Goal: Check status: Check status

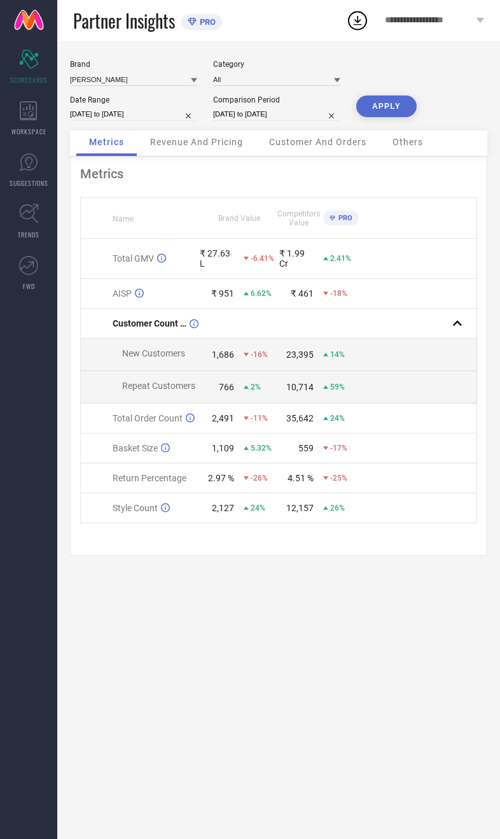
click at [130, 121] on input "[DATE] to [DATE]" at bounding box center [133, 114] width 127 height 13
select select "8"
select select "2025"
select select "9"
select select "2025"
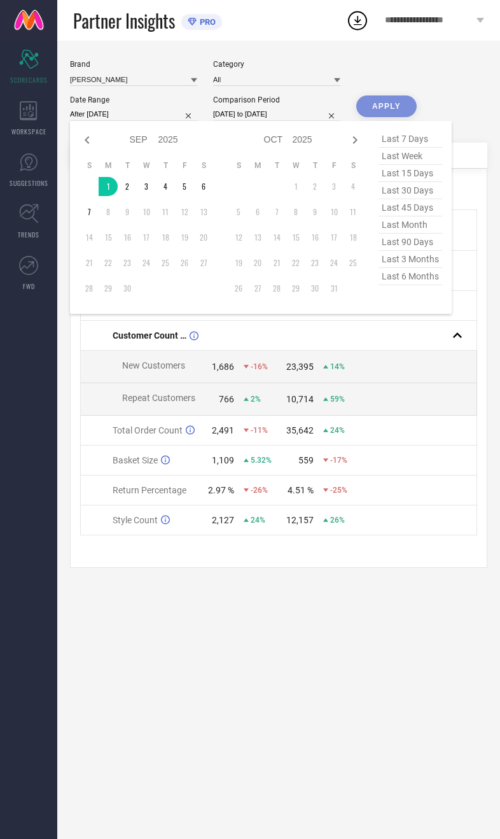
type input "[DATE] to [DATE]"
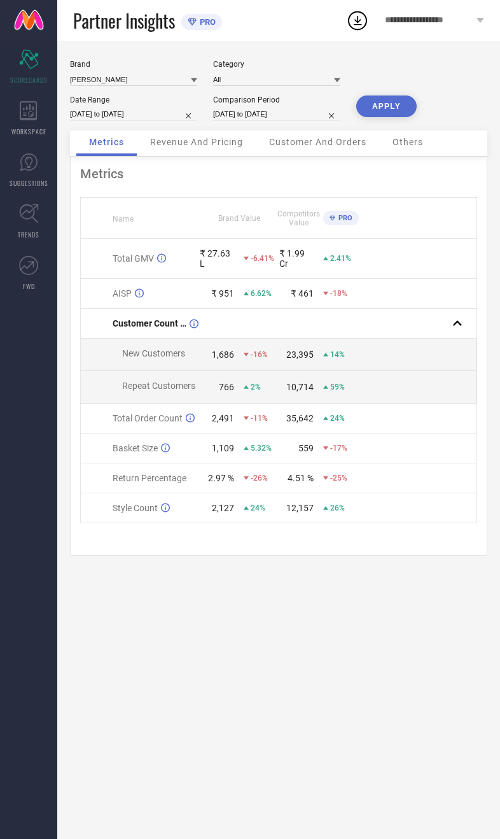
select select "8"
select select "2024"
select select "9"
select select "2024"
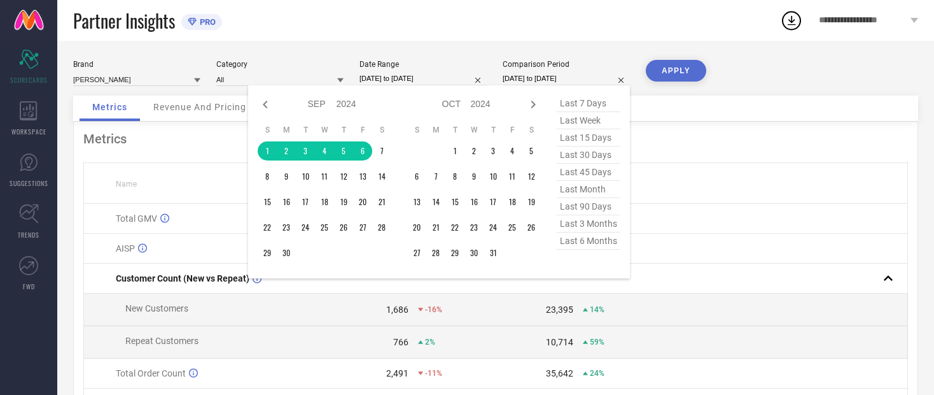
click at [263, 144] on table "S M T W T F S 1 2 3 4 5 6 7 8 9 10 11 12 13 14 15 16 17 18 19 20 21 22 23 24 25…" at bounding box center [325, 193] width 134 height 150
click at [385, 144] on div "[PERSON_NAME] Category All Date Range [DATE] to [DATE] Comparison Period [DATE]…" at bounding box center [495, 285] width 877 height 489
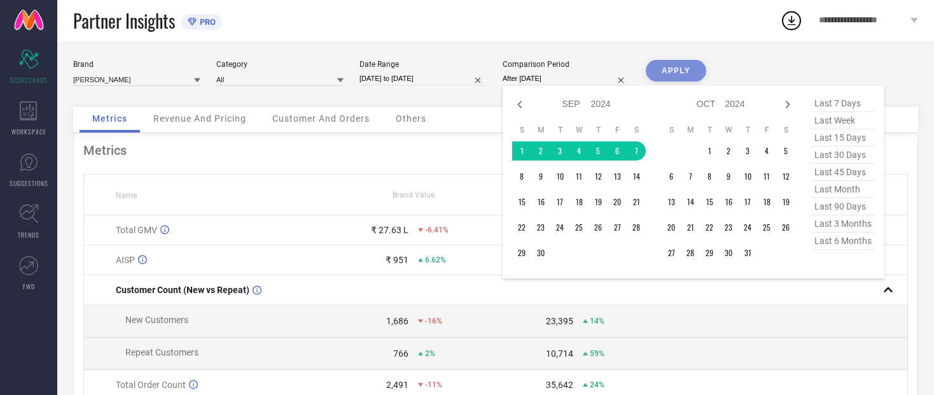
type input "[DATE] to [DATE]"
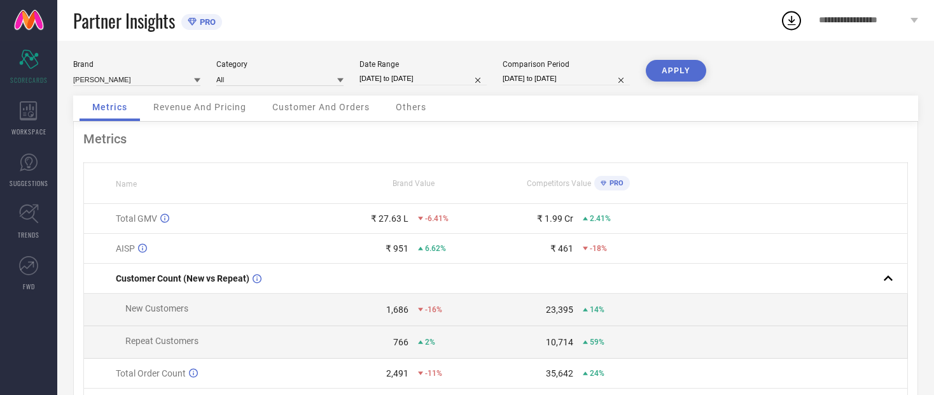
click at [500, 73] on button "APPLY" at bounding box center [676, 71] width 60 height 22
click at [189, 116] on div "Revenue And Pricing" at bounding box center [200, 107] width 118 height 25
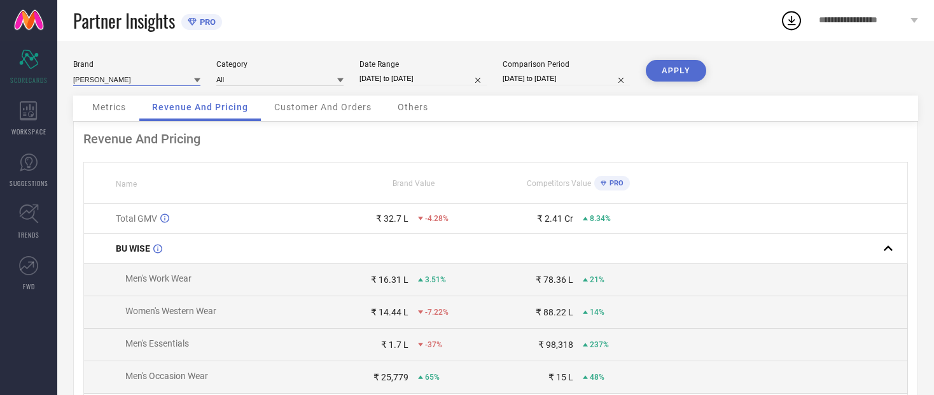
click at [104, 85] on input at bounding box center [136, 79] width 127 height 13
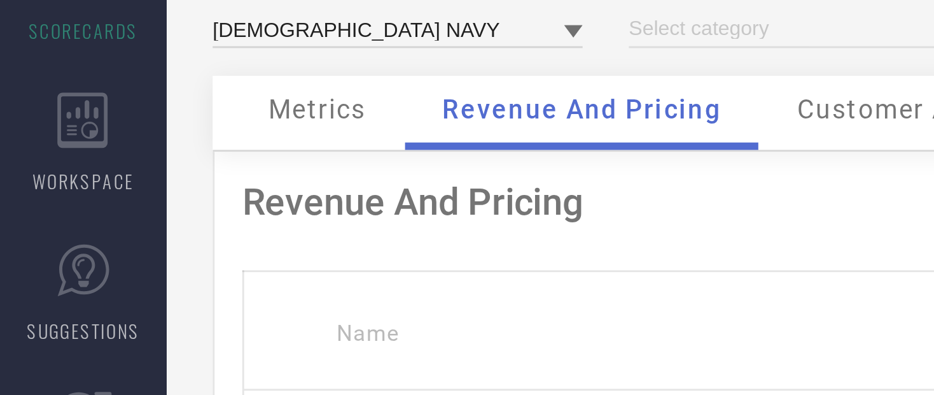
type input "All"
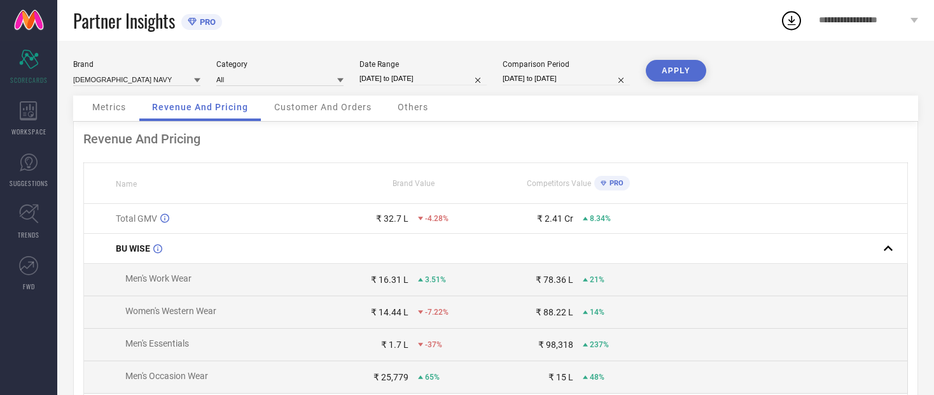
click at [500, 74] on button "APPLY" at bounding box center [676, 71] width 60 height 22
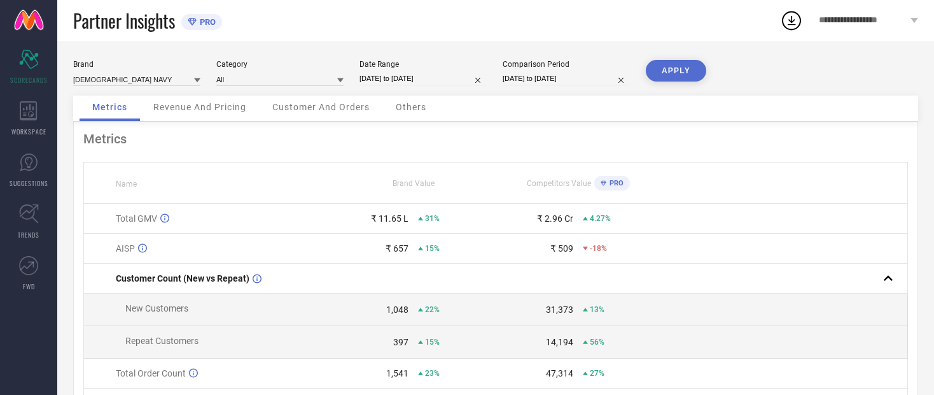
click at [219, 111] on span "Revenue And Pricing" at bounding box center [199, 107] width 93 height 10
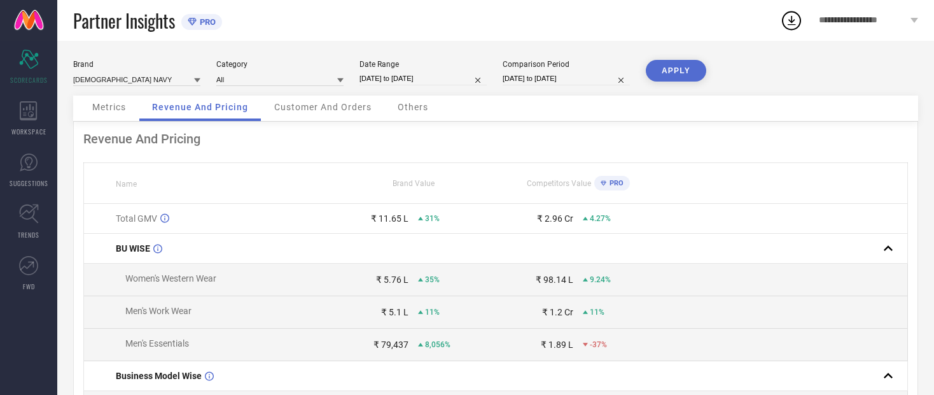
click at [102, 112] on span "Metrics" at bounding box center [109, 107] width 34 height 10
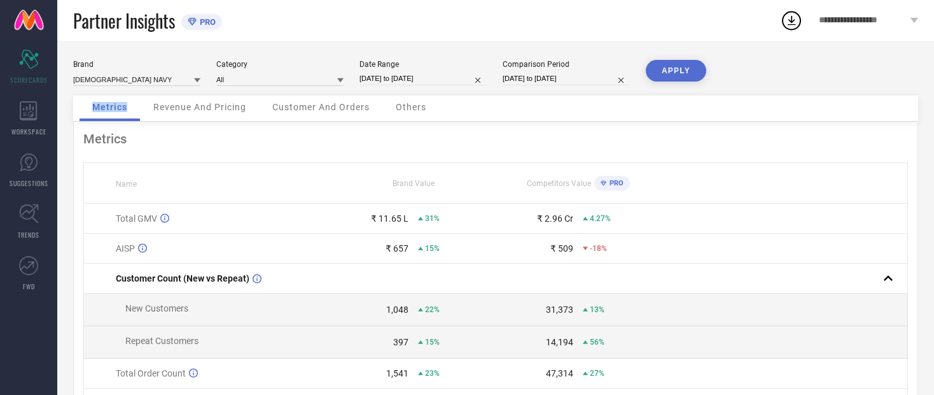
click at [267, 242] on td "AISP" at bounding box center [208, 249] width 248 height 30
select select "8"
select select "2024"
select select "9"
select select "2024"
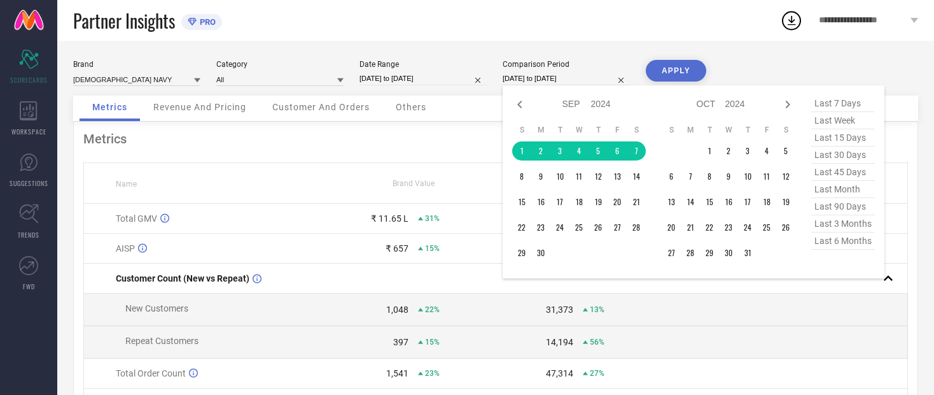
click at [500, 135] on th "T" at bounding box center [598, 130] width 19 height 10
type input "After [DATE]"
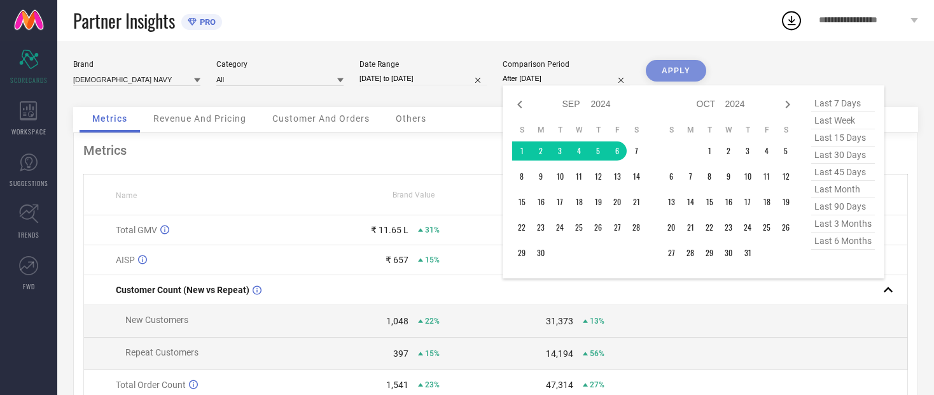
click at [285, 127] on div "Customer And Orders" at bounding box center [321, 119] width 123 height 25
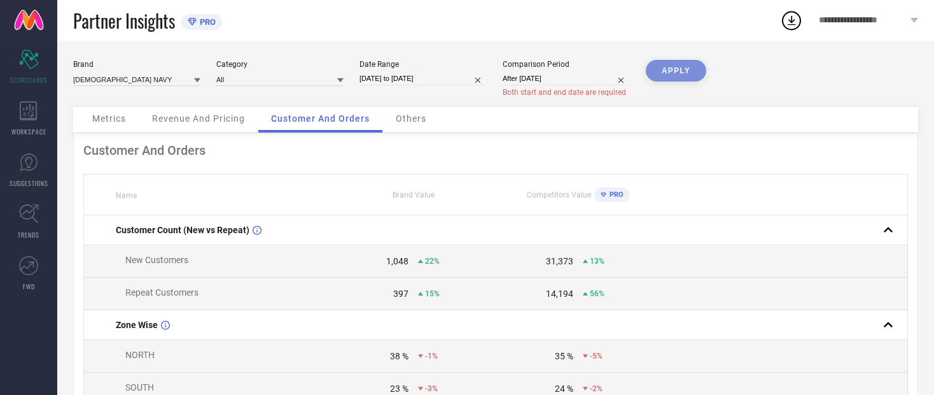
click at [500, 100] on div "Brand ENGLISH NAVY Category All Date Range [DATE] to [DATE] Comparison Period A…" at bounding box center [495, 83] width 845 height 47
click at [242, 111] on div "Revenue And Pricing" at bounding box center [198, 119] width 118 height 25
